Goal: Task Accomplishment & Management: Manage account settings

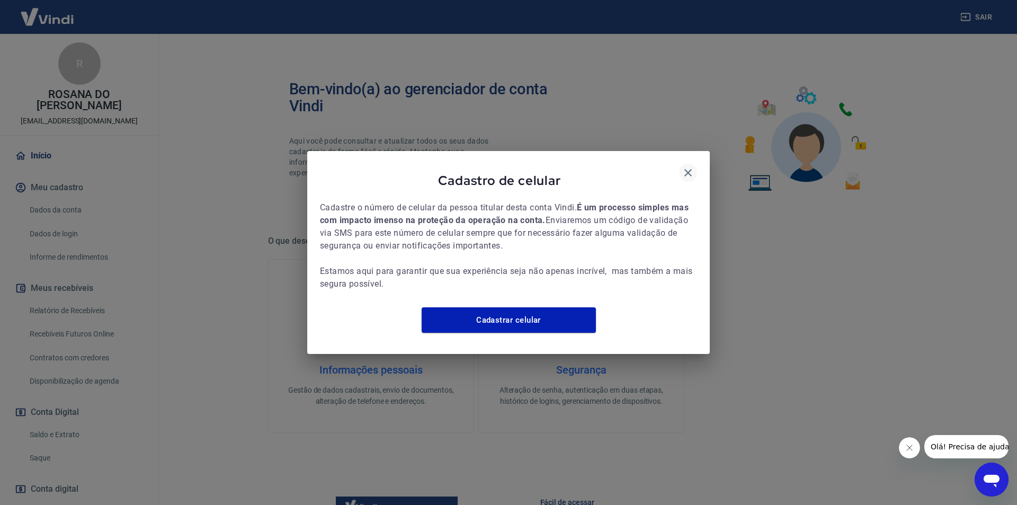
click at [692, 166] on icon "button" at bounding box center [688, 172] width 13 height 13
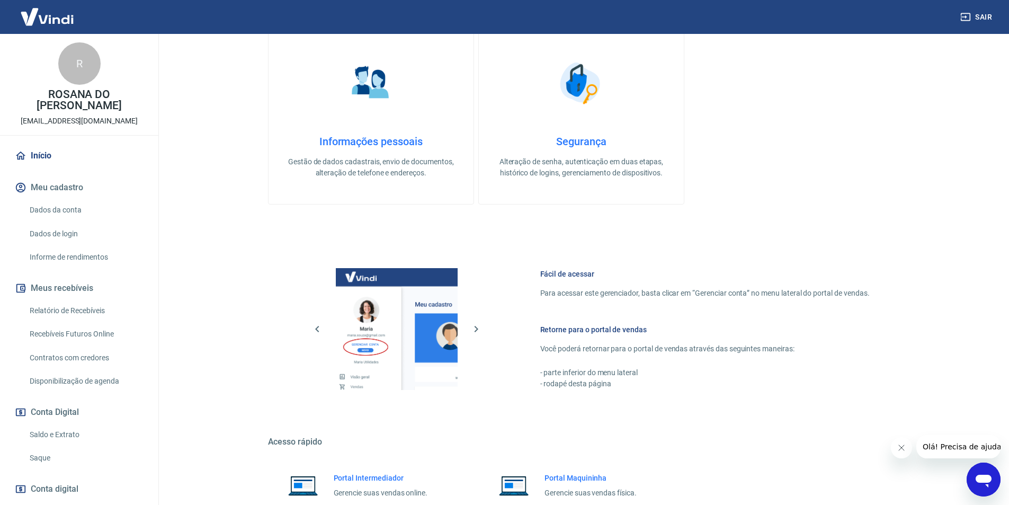
scroll to position [265, 0]
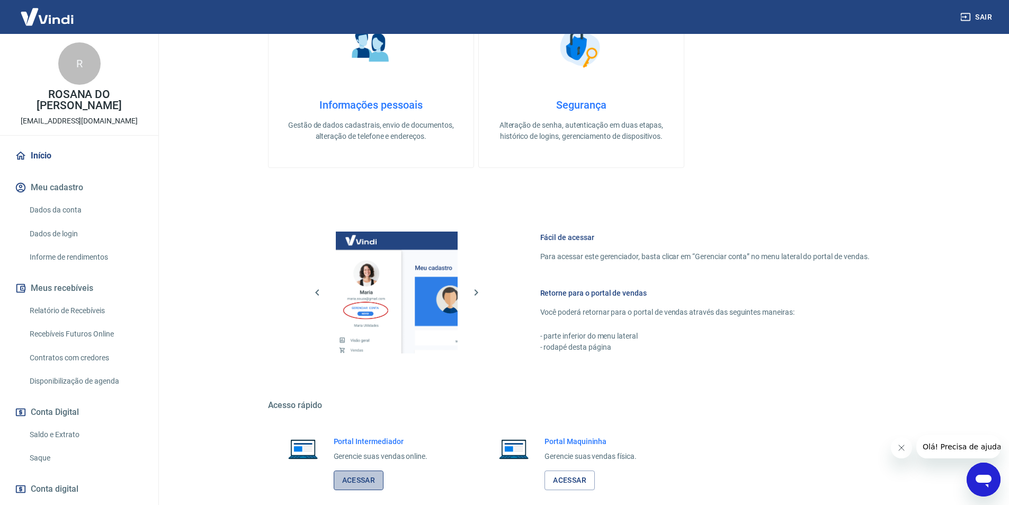
click at [360, 479] on link "Acessar" at bounding box center [359, 480] width 50 height 20
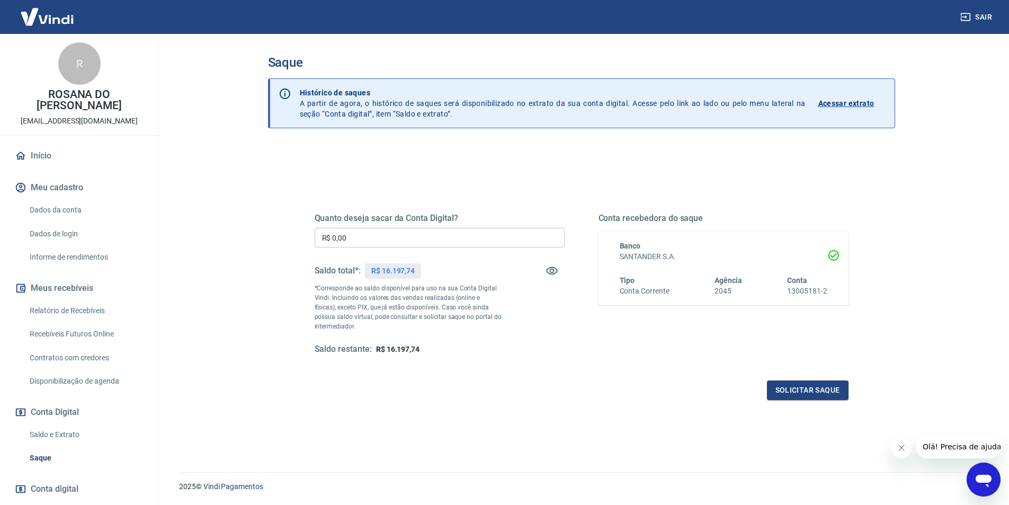
click at [394, 233] on input "R$ 0,00" at bounding box center [440, 238] width 250 height 20
type input "R$ 16.100,00"
click at [813, 388] on button "Solicitar saque" at bounding box center [808, 390] width 82 height 20
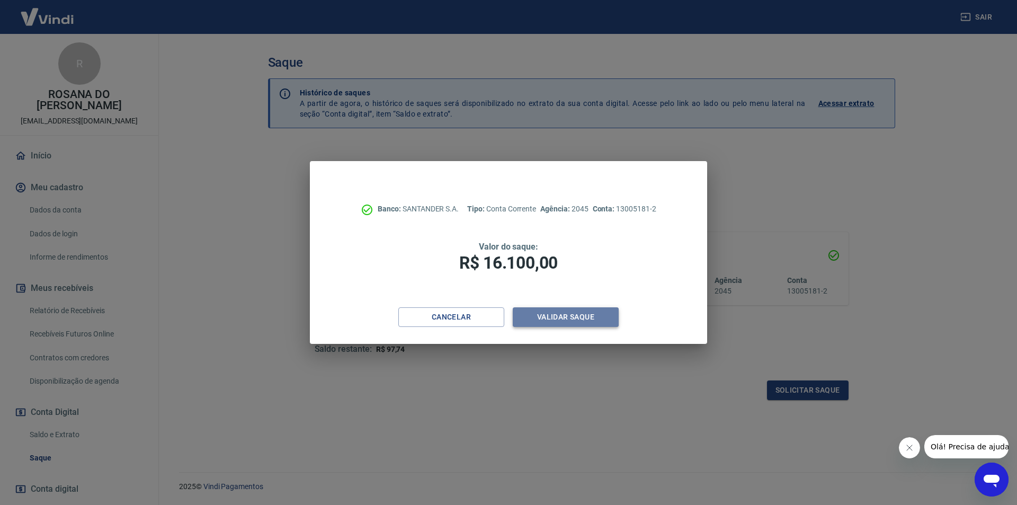
click at [575, 313] on button "Validar saque" at bounding box center [566, 317] width 106 height 20
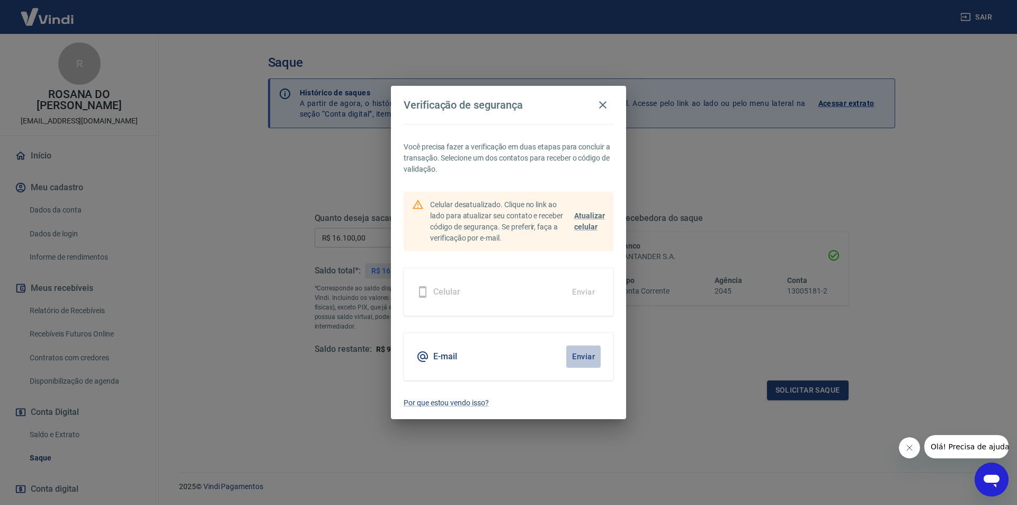
click at [580, 351] on button "Enviar" at bounding box center [583, 356] width 34 height 22
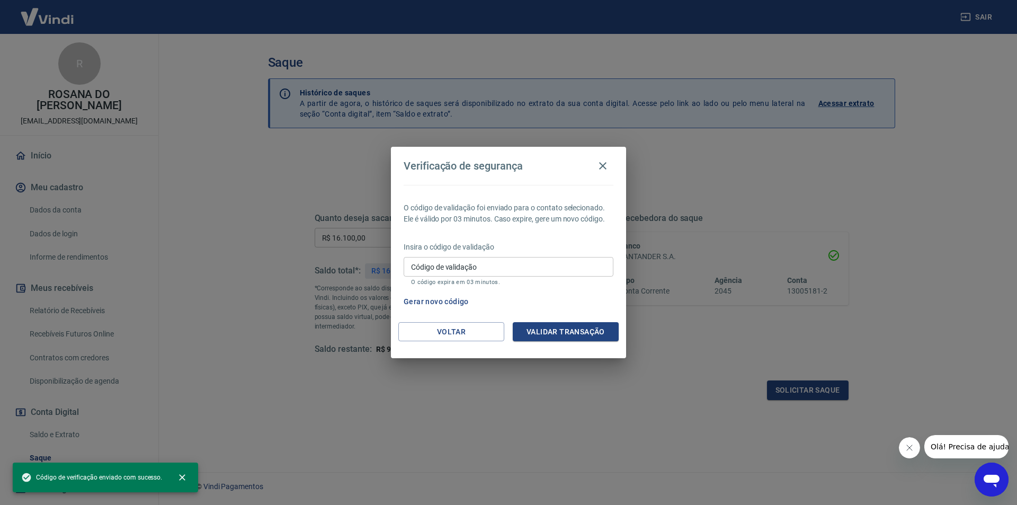
click at [475, 270] on input "Código de validação" at bounding box center [509, 267] width 210 height 20
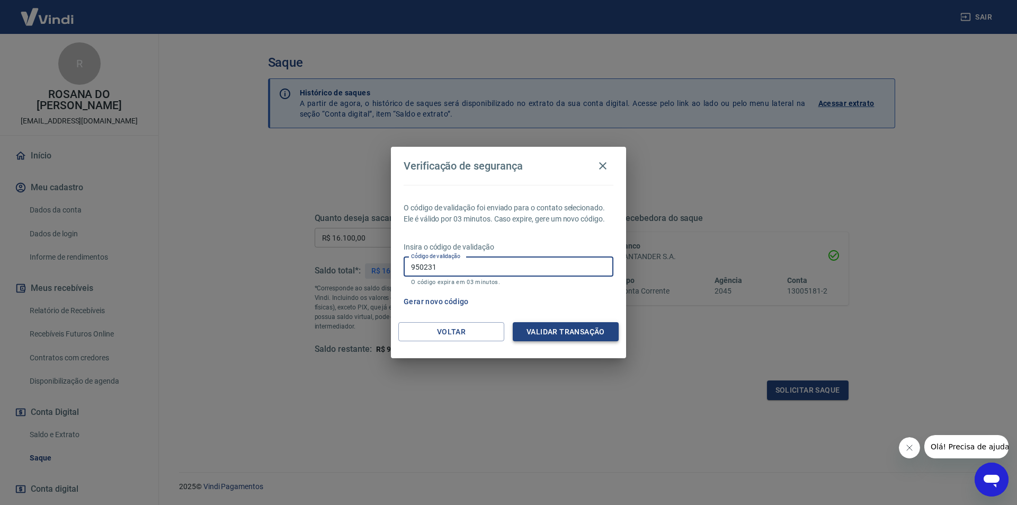
type input "950231"
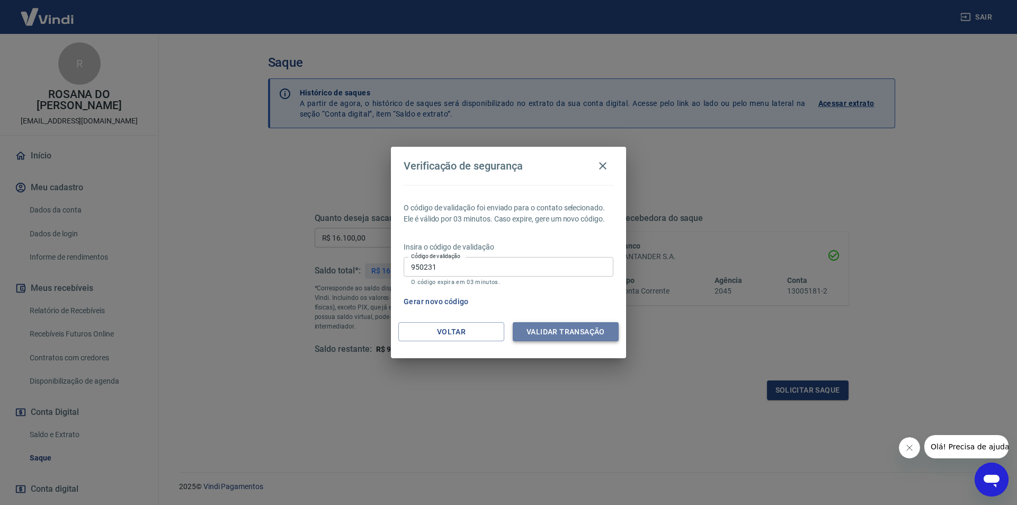
click at [562, 336] on button "Validar transação" at bounding box center [566, 332] width 106 height 20
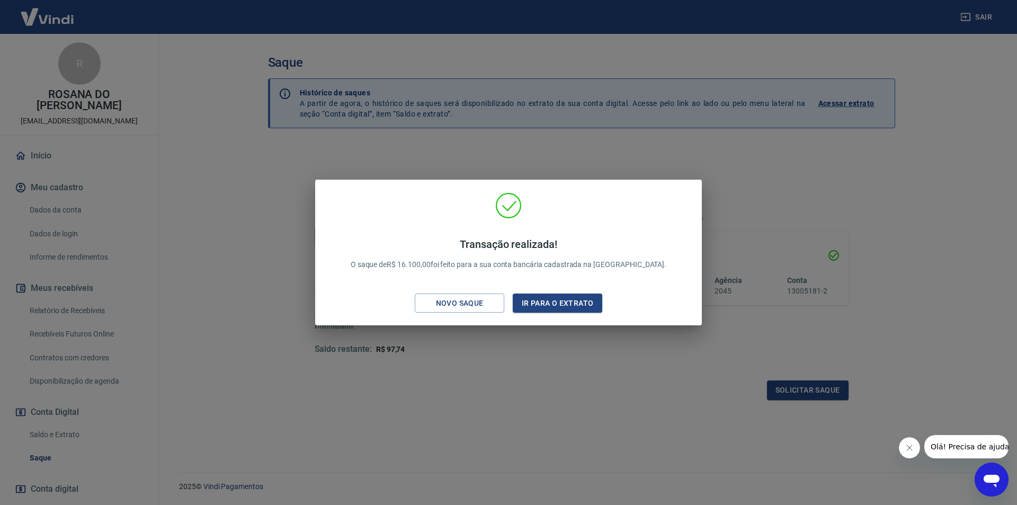
click at [978, 17] on div "Transação realizada! O saque de R$ 16.100,00 foi feito para a sua conta bancári…" at bounding box center [508, 252] width 1017 height 505
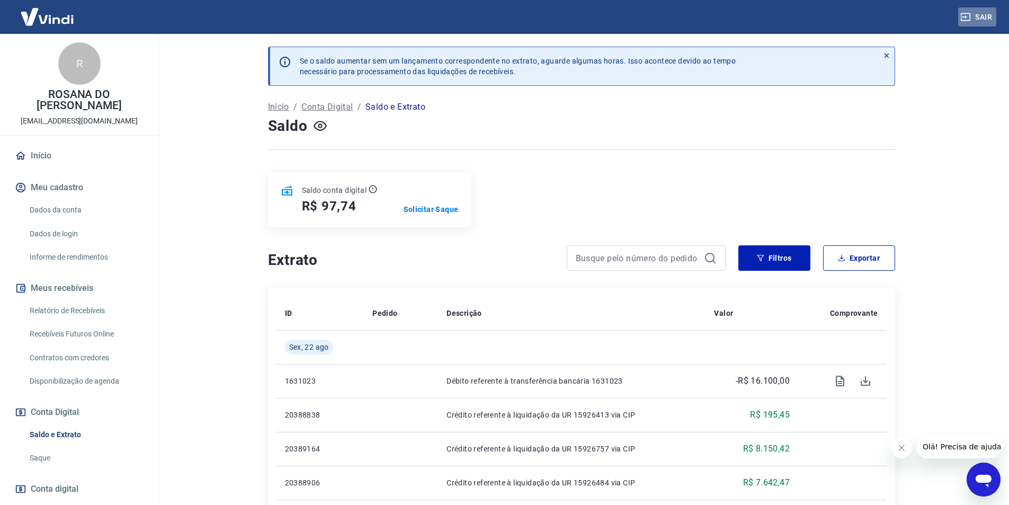
click at [980, 14] on button "Sair" at bounding box center [977, 17] width 38 height 20
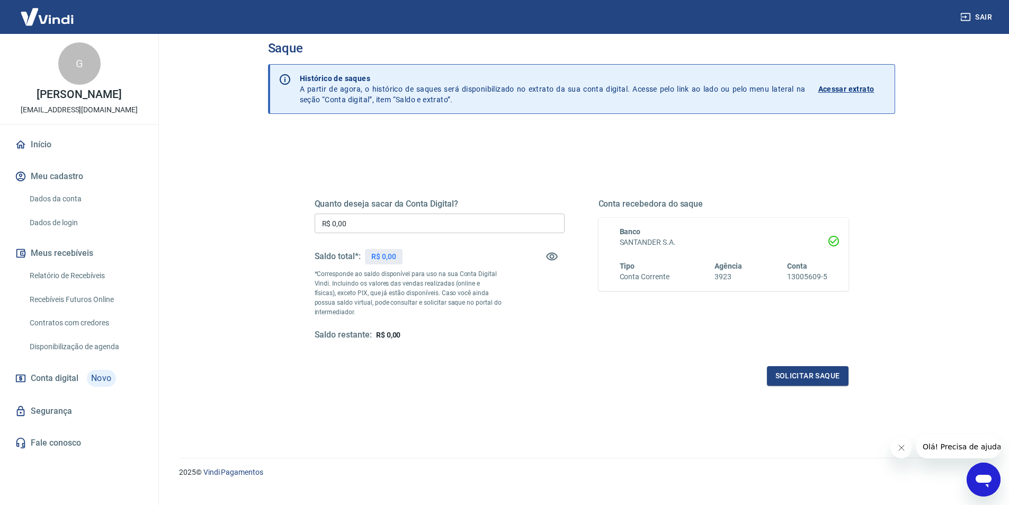
scroll to position [32, 0]
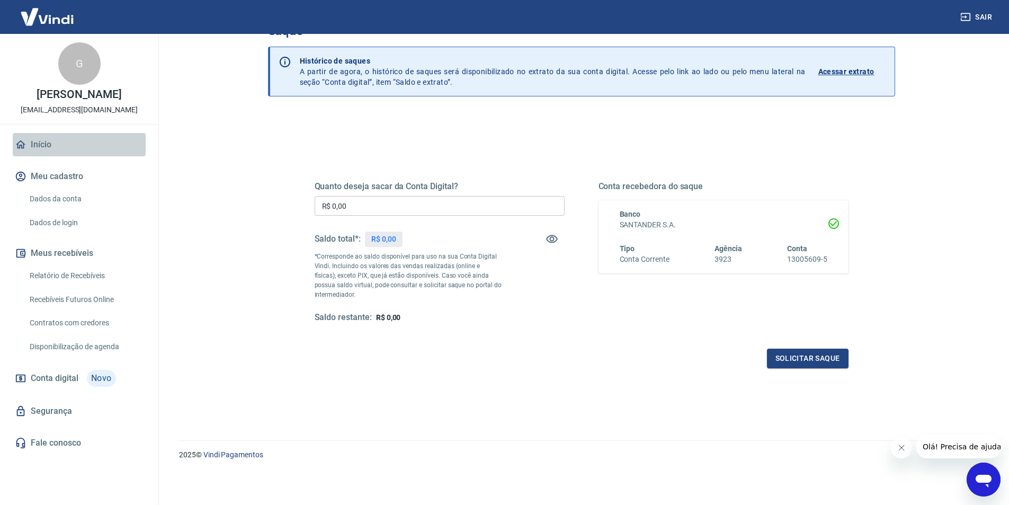
click at [42, 147] on link "Início" at bounding box center [79, 144] width 133 height 23
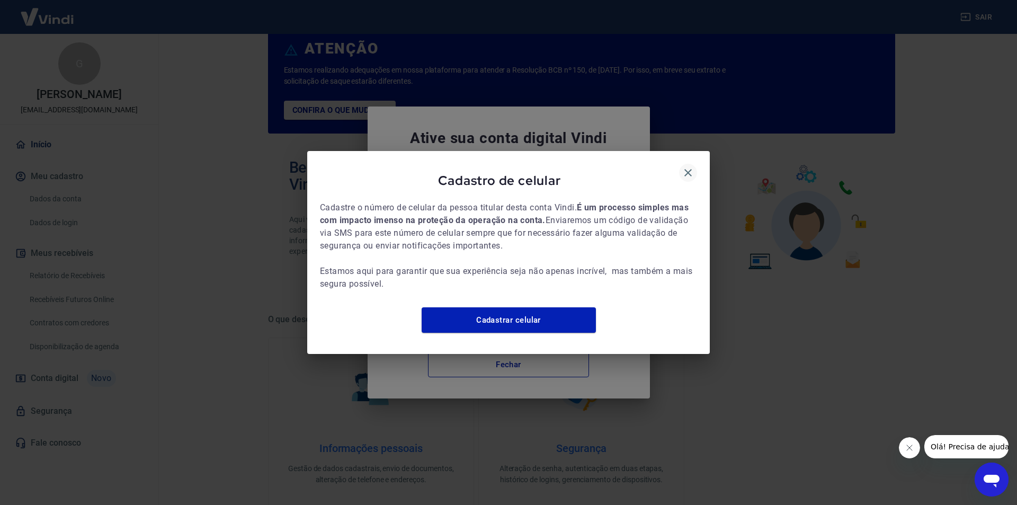
click at [685, 166] on icon "button" at bounding box center [688, 172] width 13 height 13
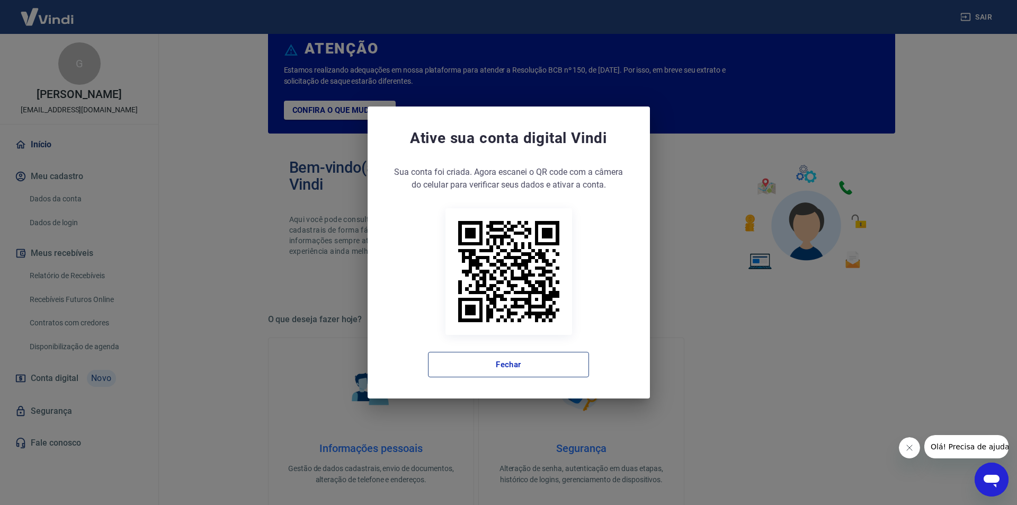
click at [527, 364] on button "Fechar" at bounding box center [508, 364] width 161 height 25
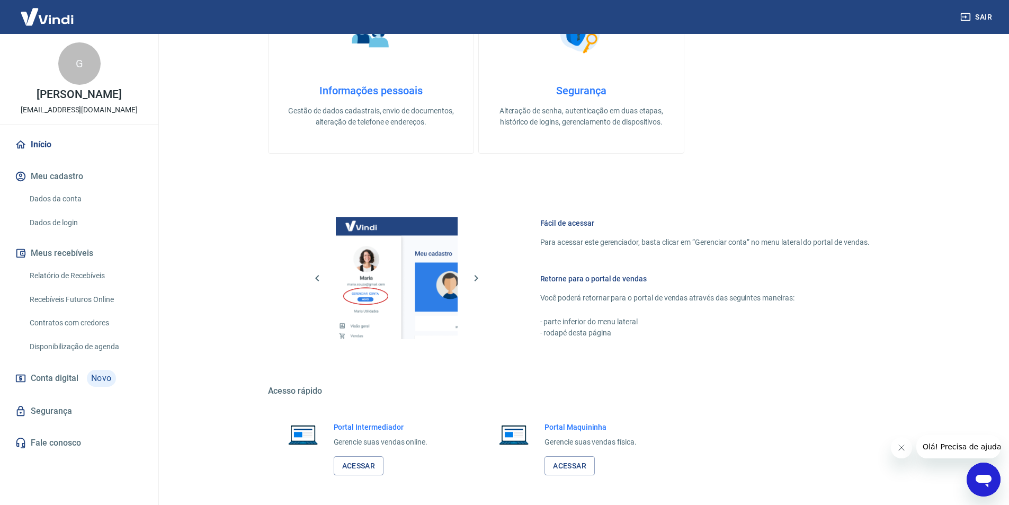
scroll to position [431, 0]
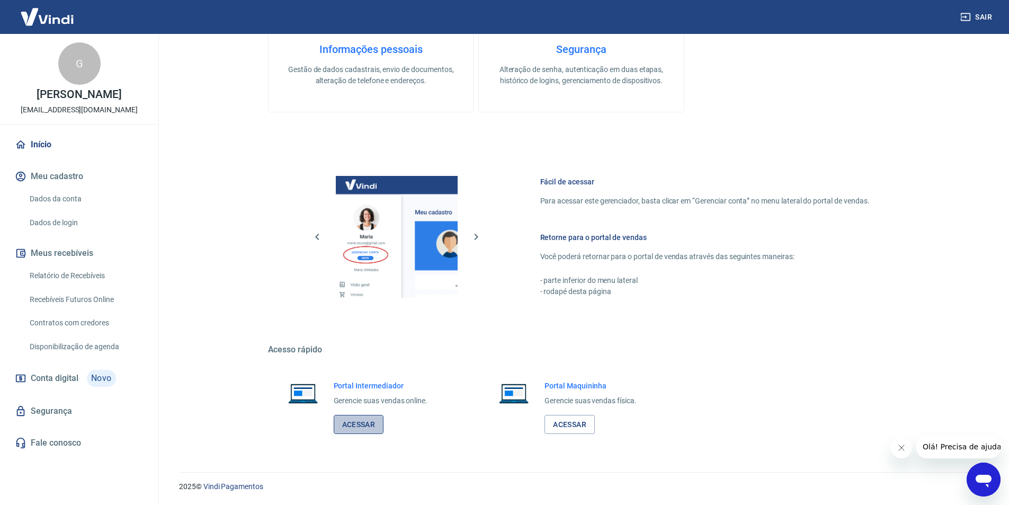
click at [367, 423] on link "Acessar" at bounding box center [359, 425] width 50 height 20
